Goal: Task Accomplishment & Management: Manage account settings

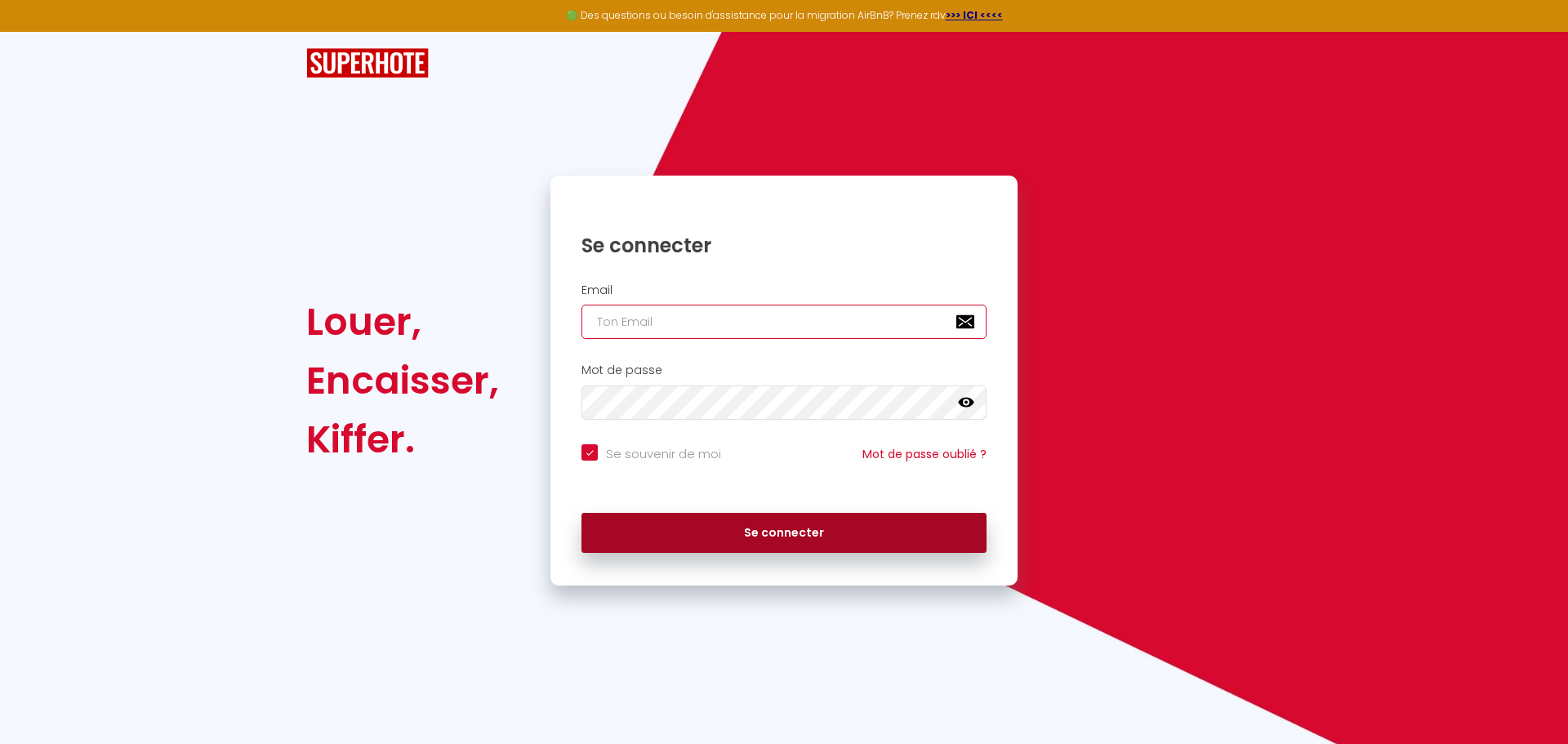
type input "[PERSON_NAME][EMAIL_ADDRESS][DOMAIN_NAME]"
click at [880, 535] on button "Se connecter" at bounding box center [784, 533] width 405 height 41
checkbox input "true"
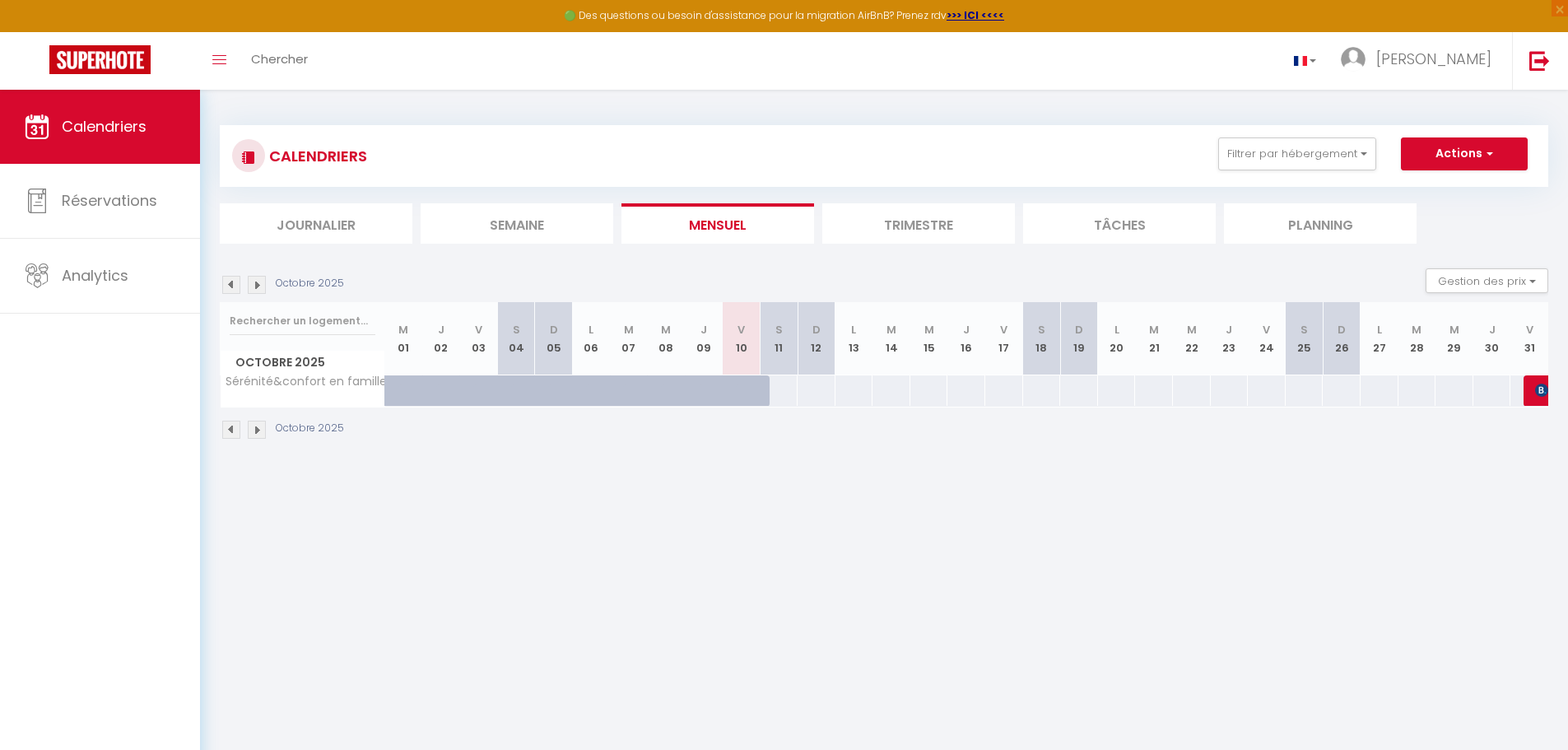
click at [253, 435] on img at bounding box center [256, 429] width 18 height 18
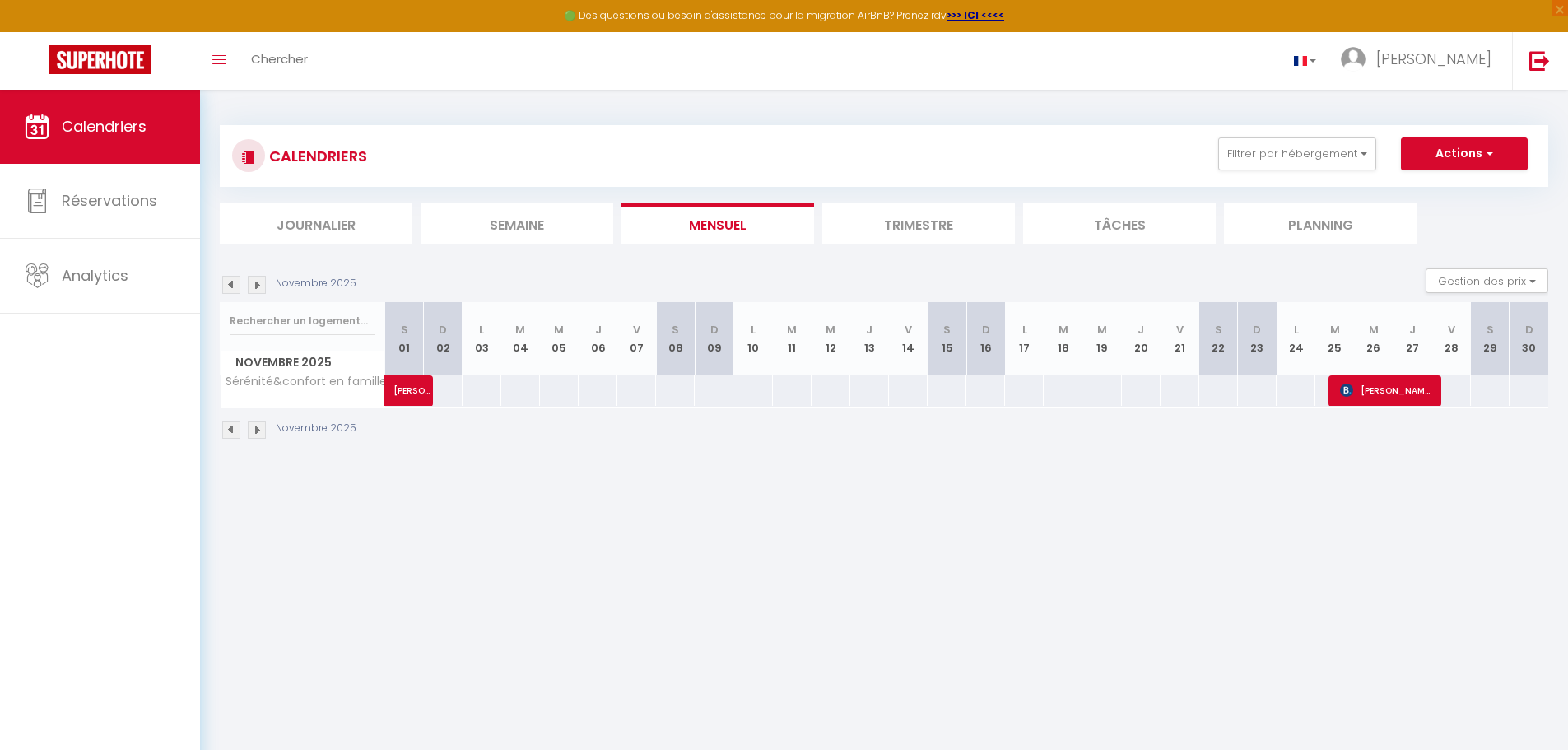
click at [253, 435] on img at bounding box center [256, 429] width 18 height 18
